Goal: Check status

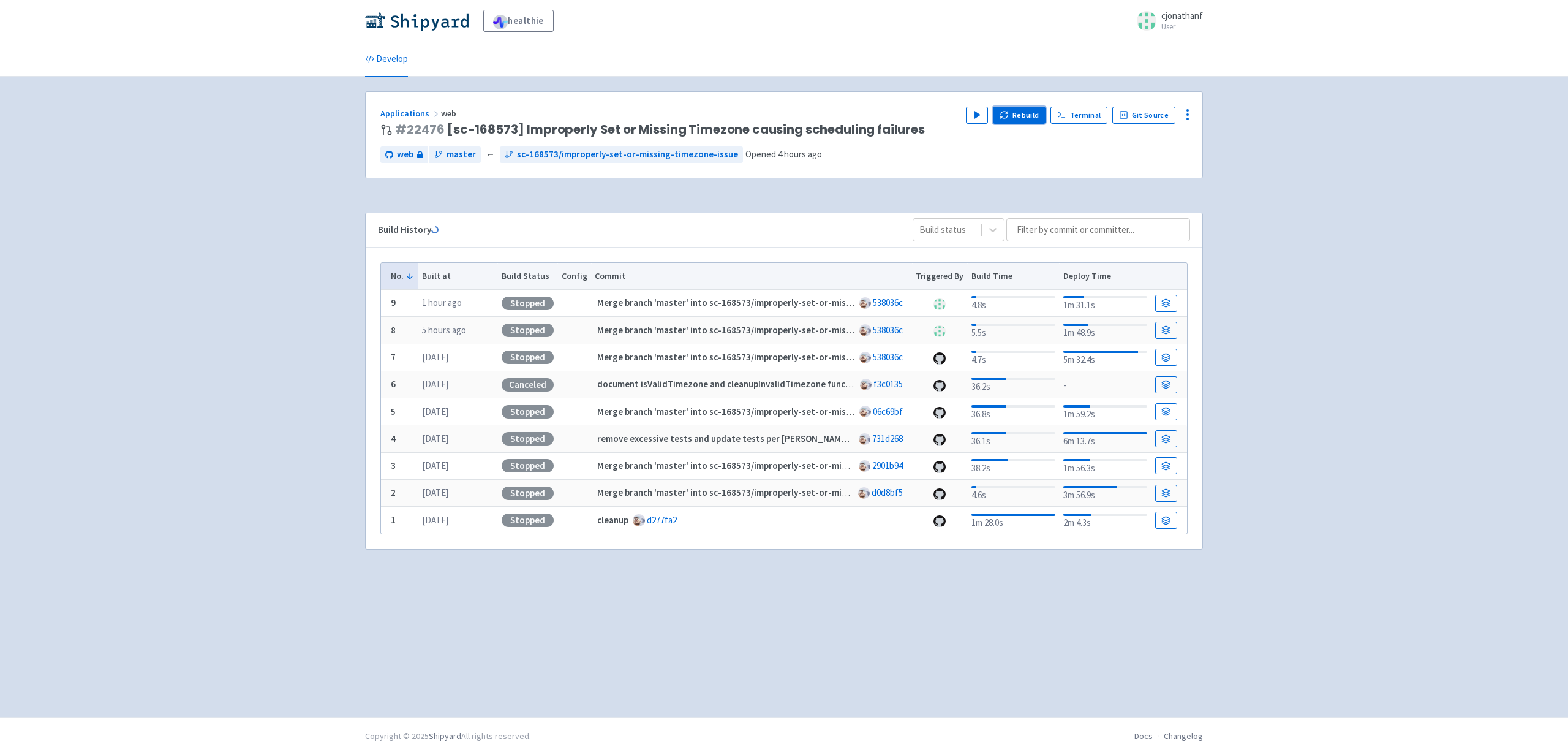
click at [1028, 117] on button "Rebuild" at bounding box center [1019, 115] width 52 height 17
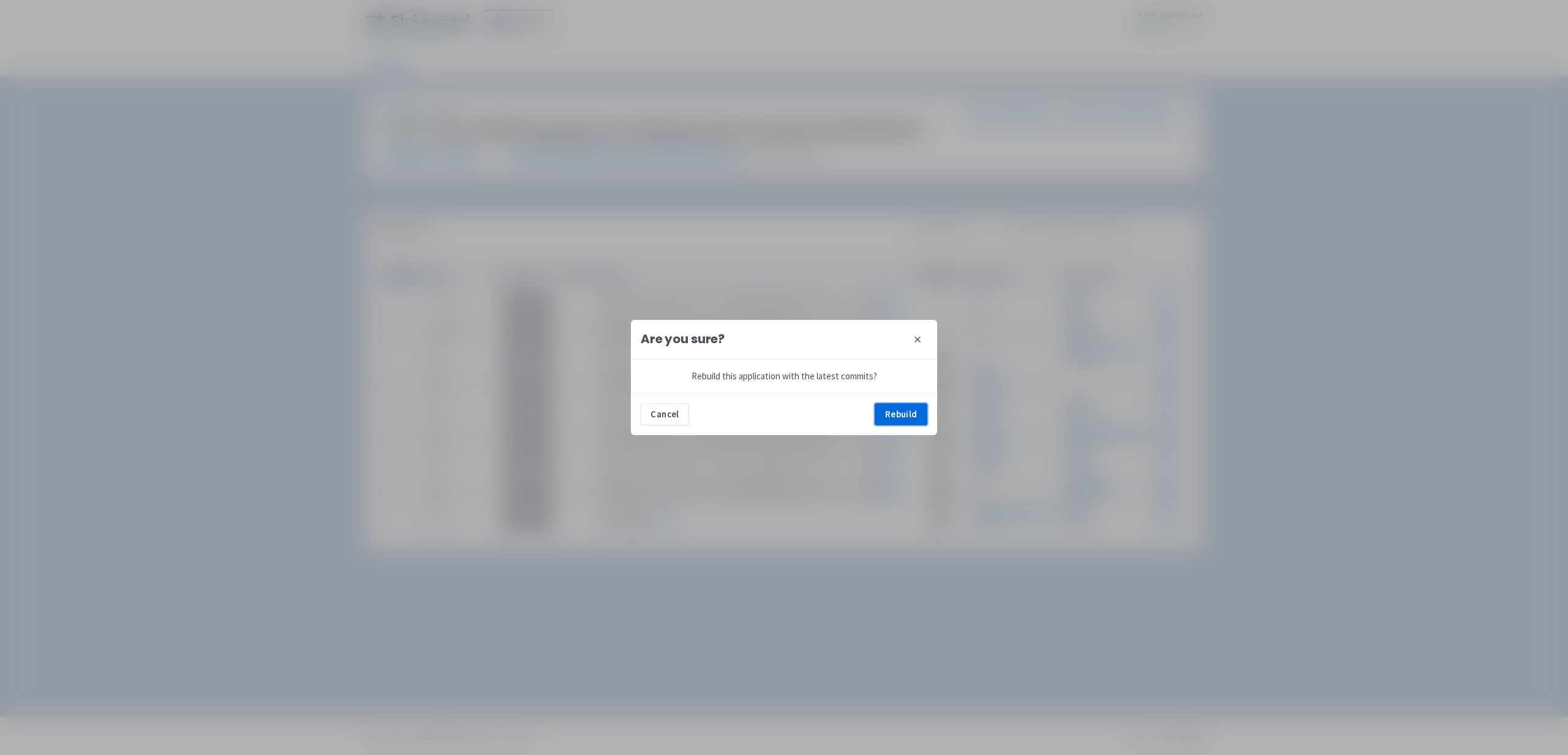
click at [914, 406] on button "Rebuild" at bounding box center [901, 414] width 52 height 22
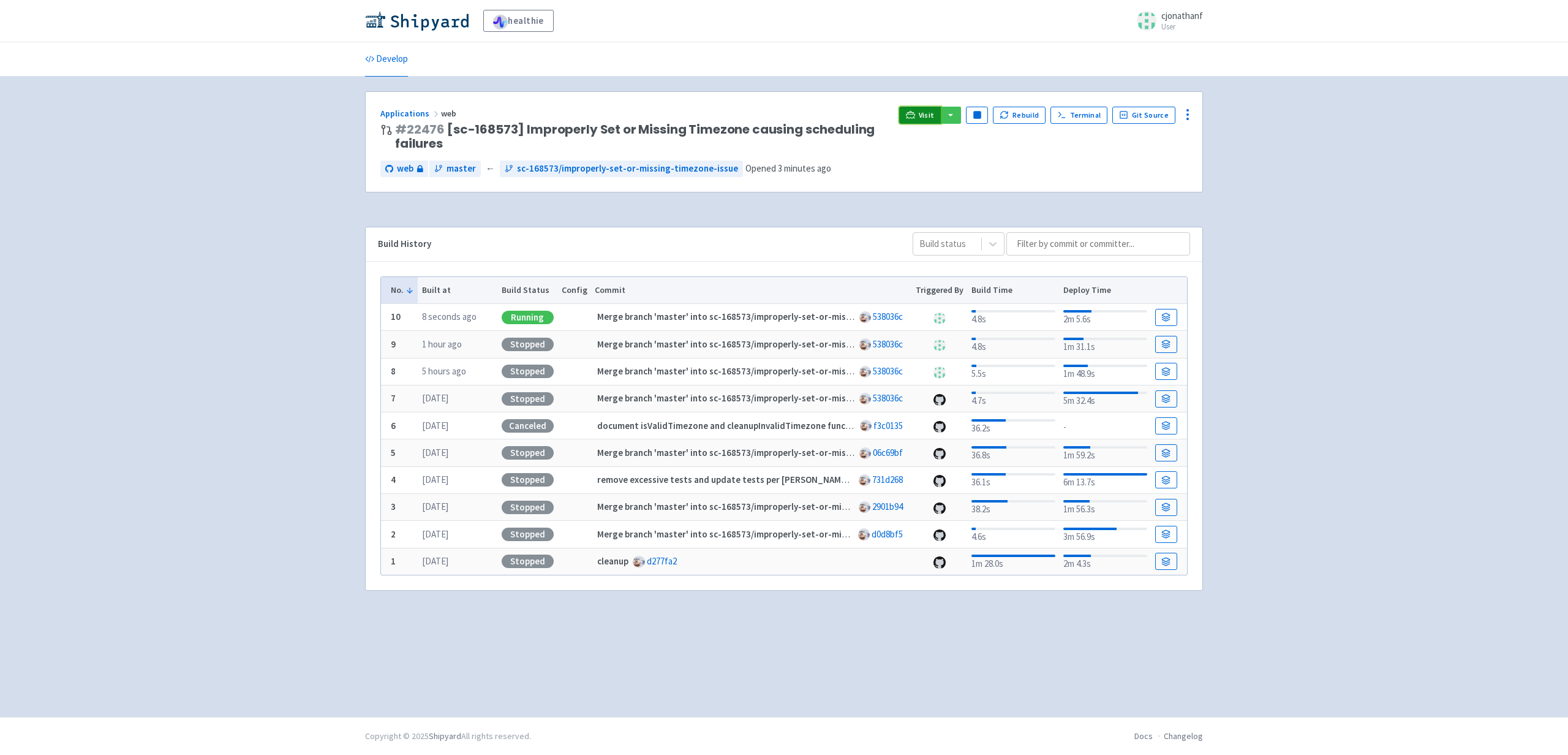
click at [929, 115] on span "Visit" at bounding box center [927, 115] width 16 height 10
